Goal: Information Seeking & Learning: Find specific fact

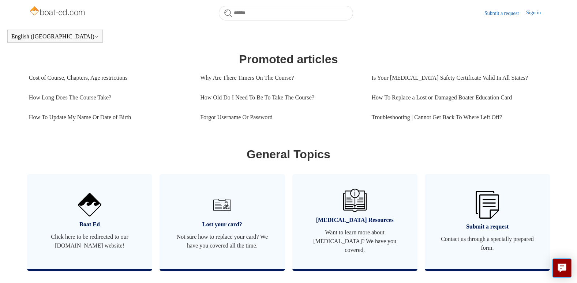
scroll to position [316, 0]
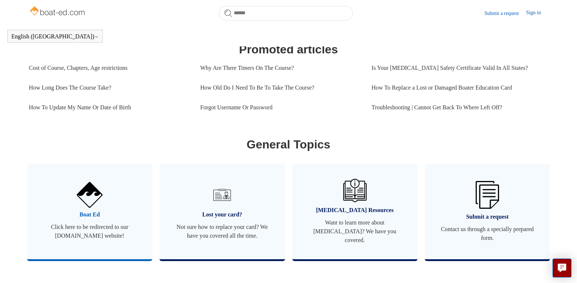
click at [90, 238] on span "Click here to be redirected to our boat-ed.com website!" at bounding box center [89, 232] width 103 height 18
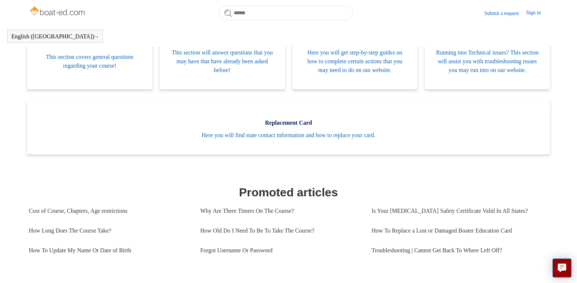
scroll to position [214, 0]
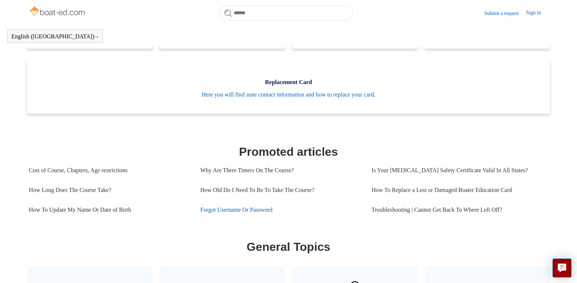
click at [235, 219] on link "Forgot Username Or Password" at bounding box center [280, 210] width 160 height 20
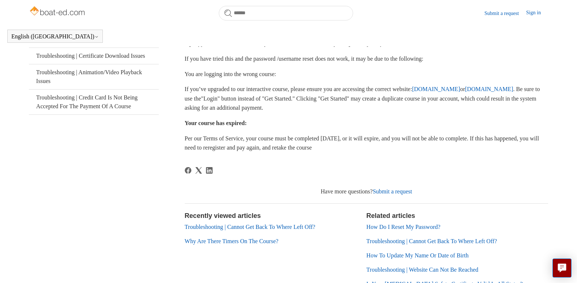
scroll to position [226, 0]
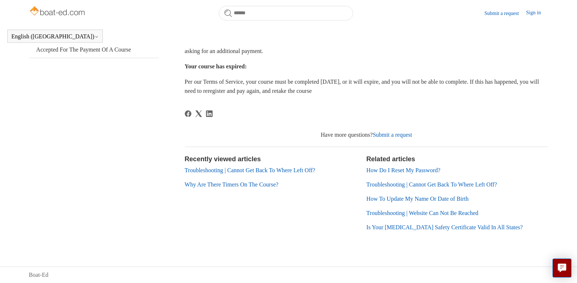
click at [394, 137] on link "Submit a request" at bounding box center [393, 135] width 40 height 6
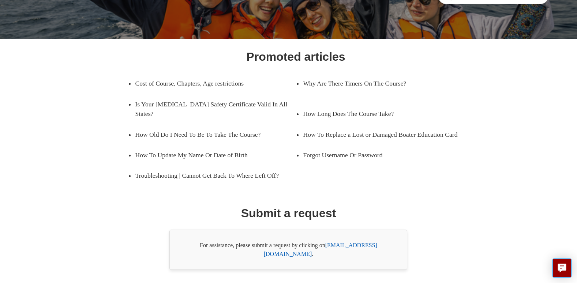
scroll to position [92, 0]
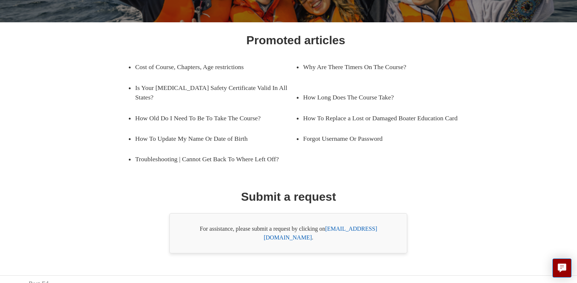
click at [360, 227] on link "[EMAIL_ADDRESS][DOMAIN_NAME]" at bounding box center [320, 233] width 113 height 15
click at [352, 228] on link "[EMAIL_ADDRESS][DOMAIN_NAME]" at bounding box center [320, 233] width 113 height 15
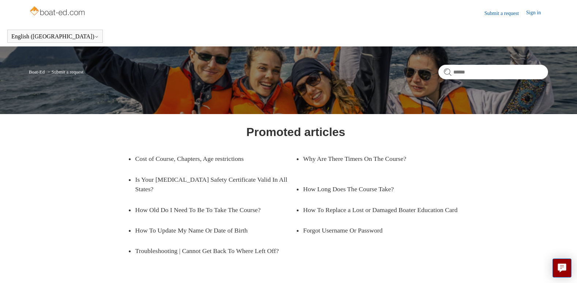
click at [109, 222] on div "Promoted articles Cost of Course, Chapters, Age restrictions Why Are There Time…" at bounding box center [288, 234] width 467 height 222
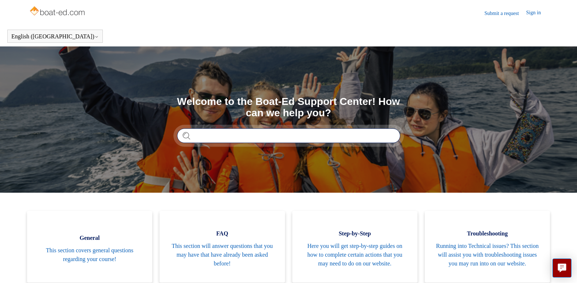
click at [245, 133] on input "Search" at bounding box center [288, 135] width 223 height 15
type input "******"
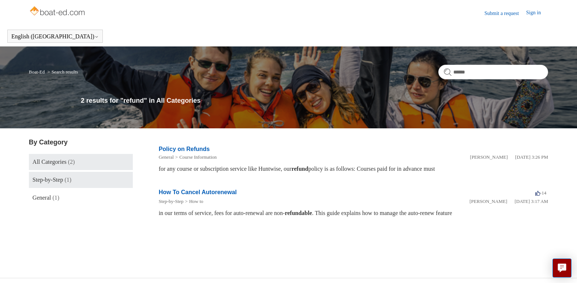
click at [71, 183] on span "(1)" at bounding box center [67, 180] width 7 height 6
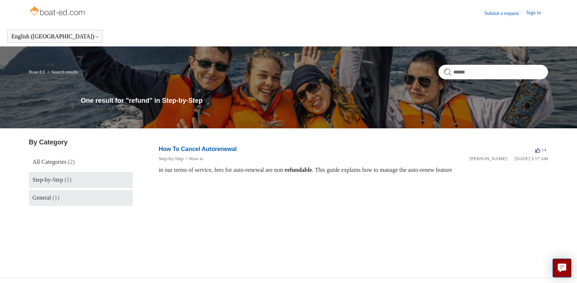
click at [52, 191] on link "General (1)" at bounding box center [81, 198] width 104 height 16
